Goal: Navigation & Orientation: Find specific page/section

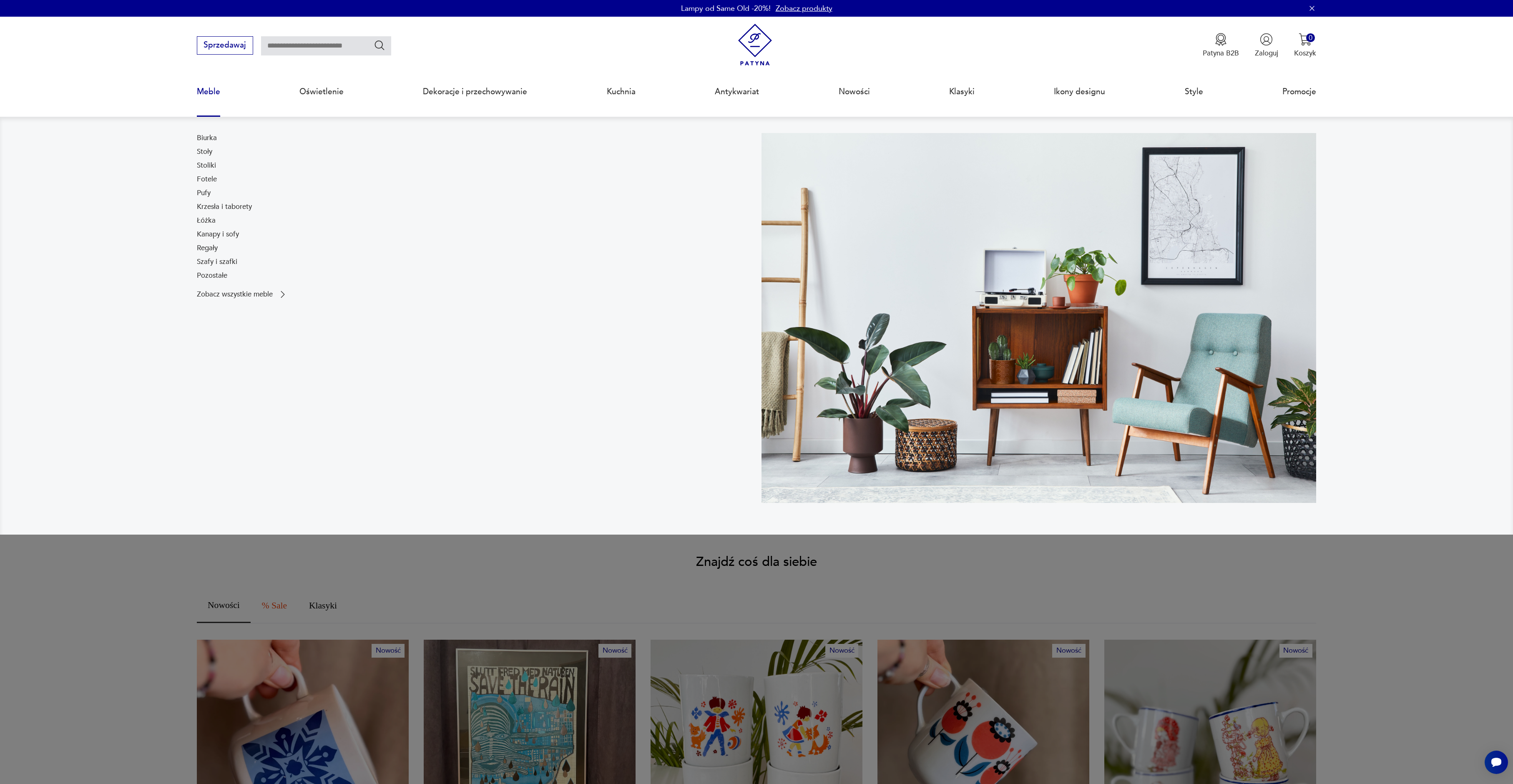
click at [212, 92] on link "Meble" at bounding box center [209, 92] width 23 height 38
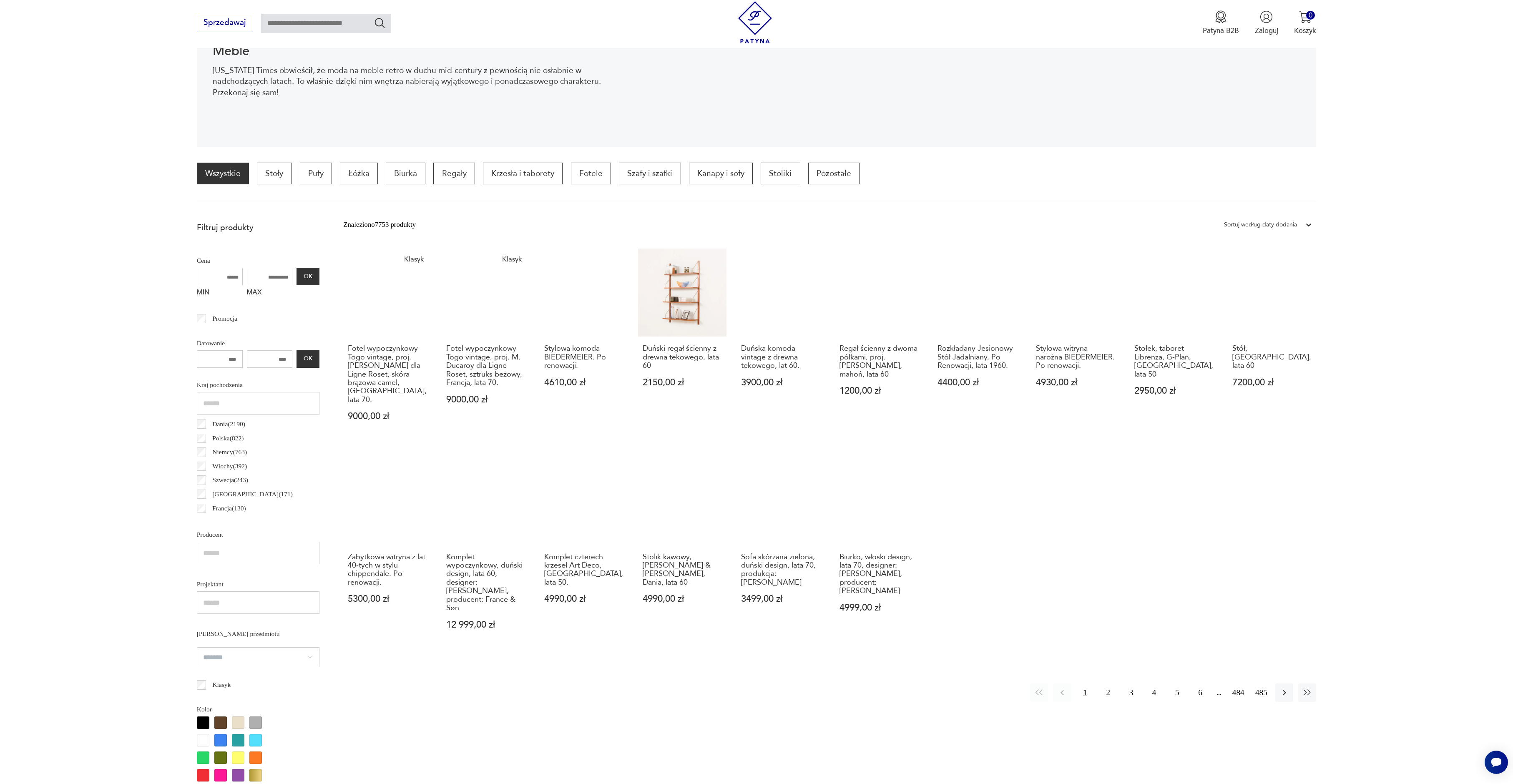
scroll to position [208, 0]
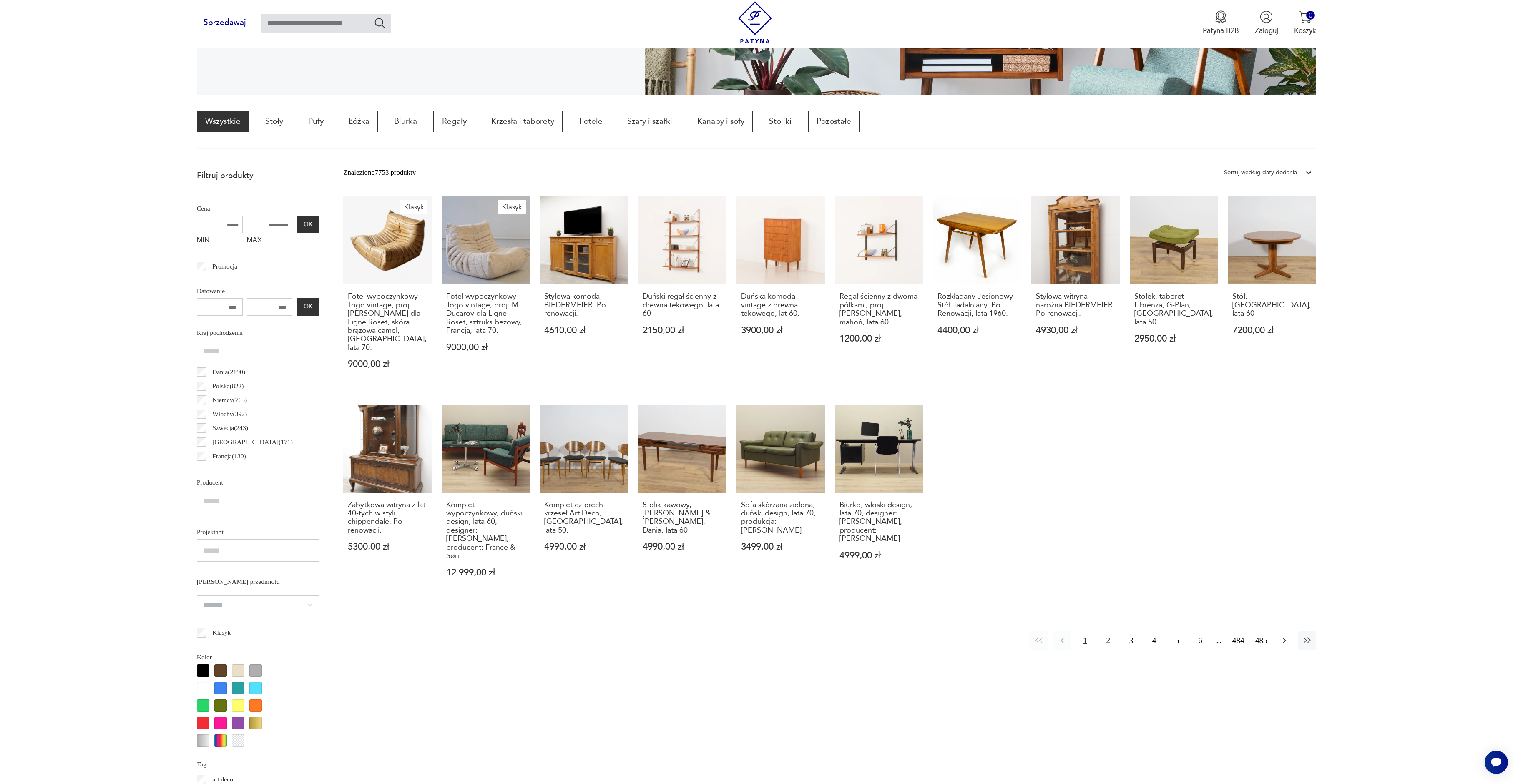
click at [1286, 635] on icon "button" at bounding box center [1284, 640] width 10 height 10
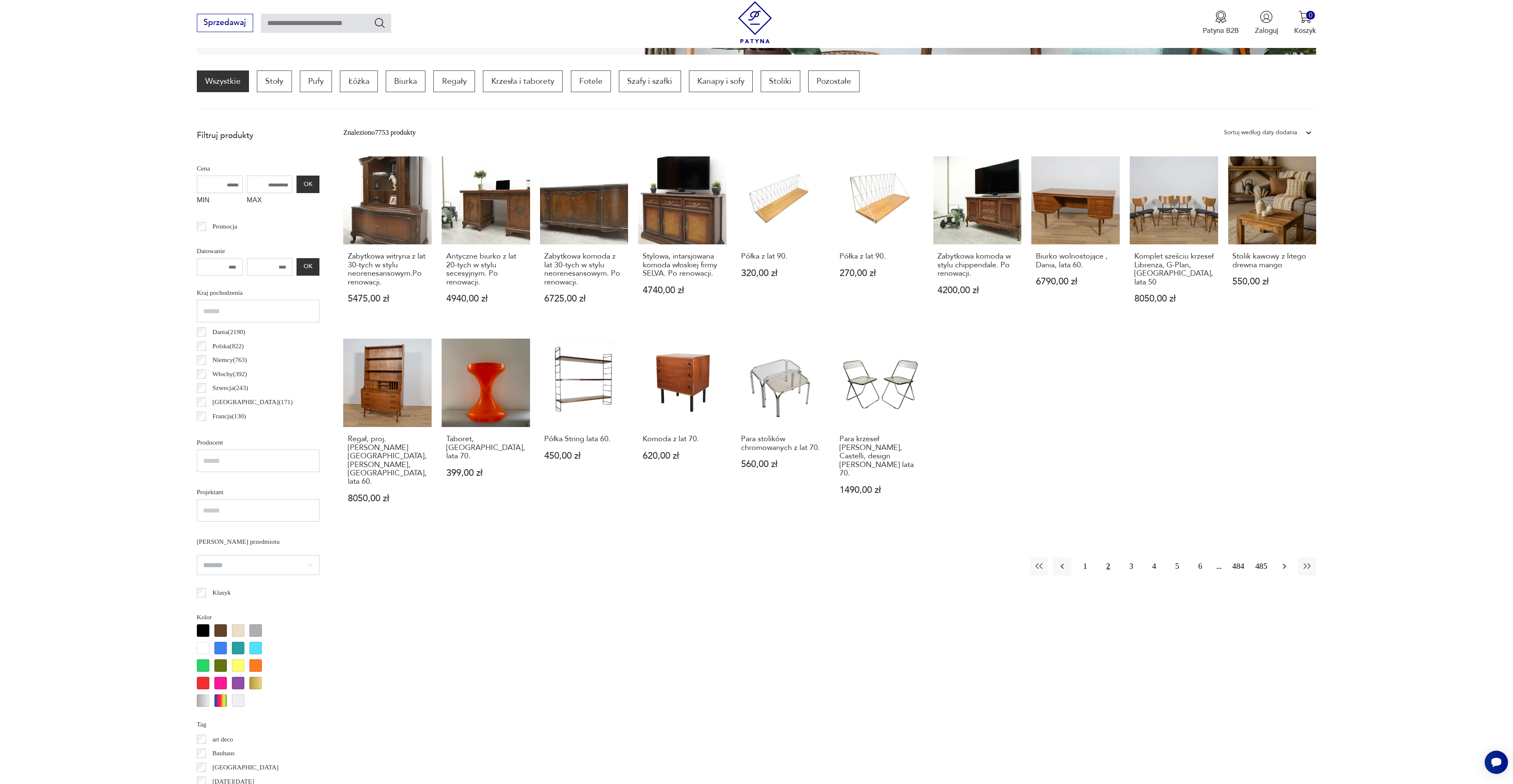
click at [1285, 561] on icon "button" at bounding box center [1284, 566] width 10 height 10
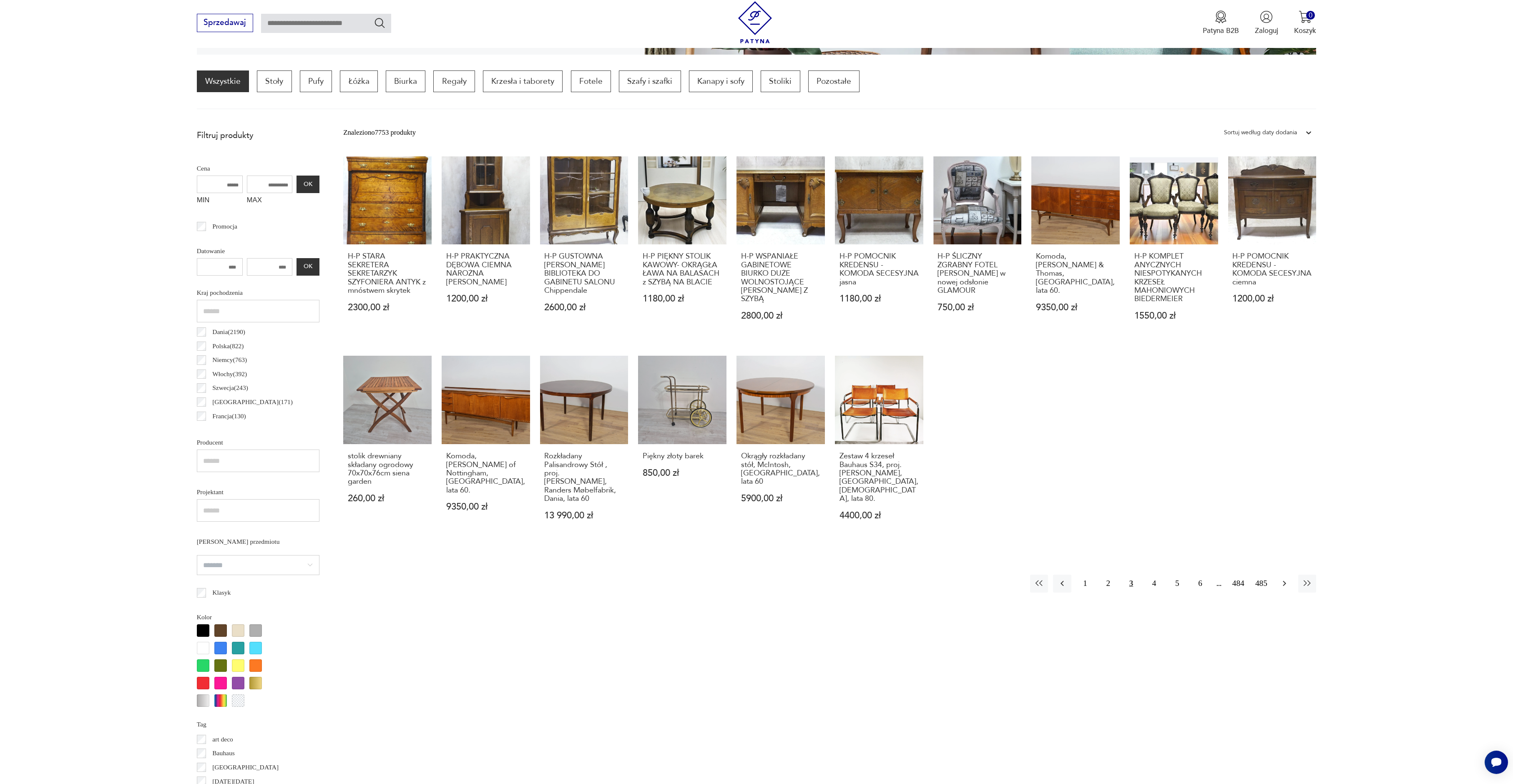
click at [1286, 578] on icon "button" at bounding box center [1284, 583] width 10 height 10
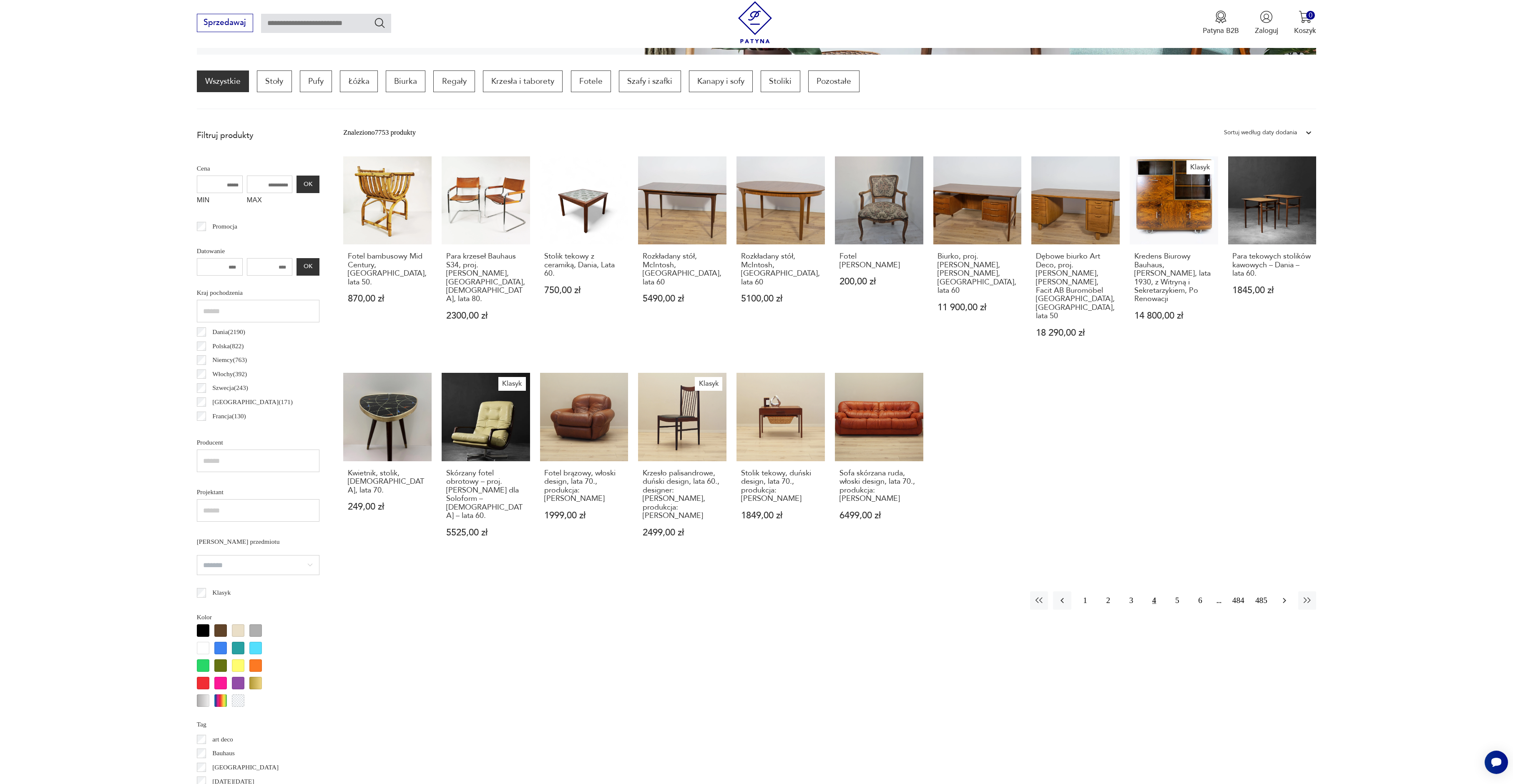
click at [1286, 595] on icon "button" at bounding box center [1284, 600] width 10 height 10
